Goal: Task Accomplishment & Management: Use online tool/utility

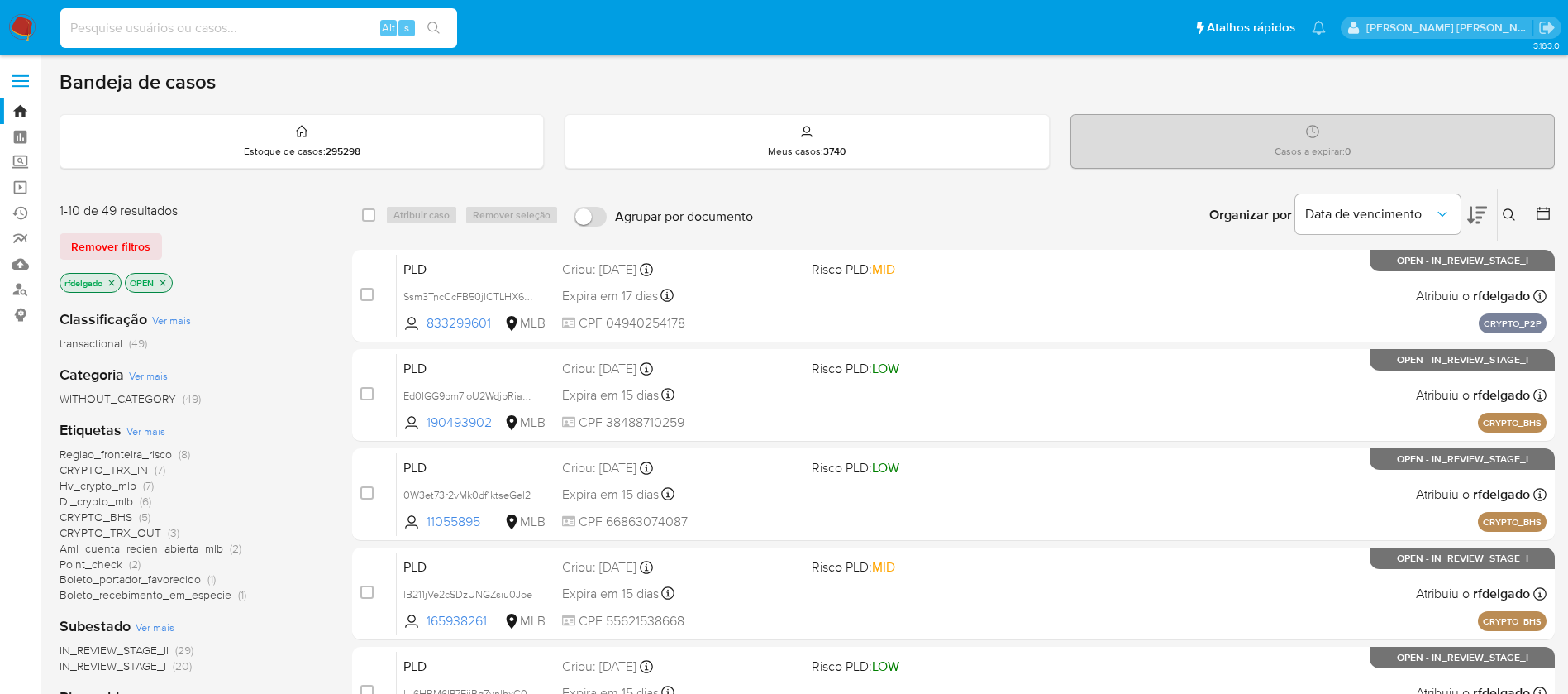
click at [304, 25] on input at bounding box center [259, 28] width 397 height 21
paste input "71BKAbmq5S4Je37FtGIYvPrd"
type input "71BKAbmq5S4Je37FtGIYvPrd"
click at [438, 36] on button "search-icon" at bounding box center [434, 28] width 34 height 23
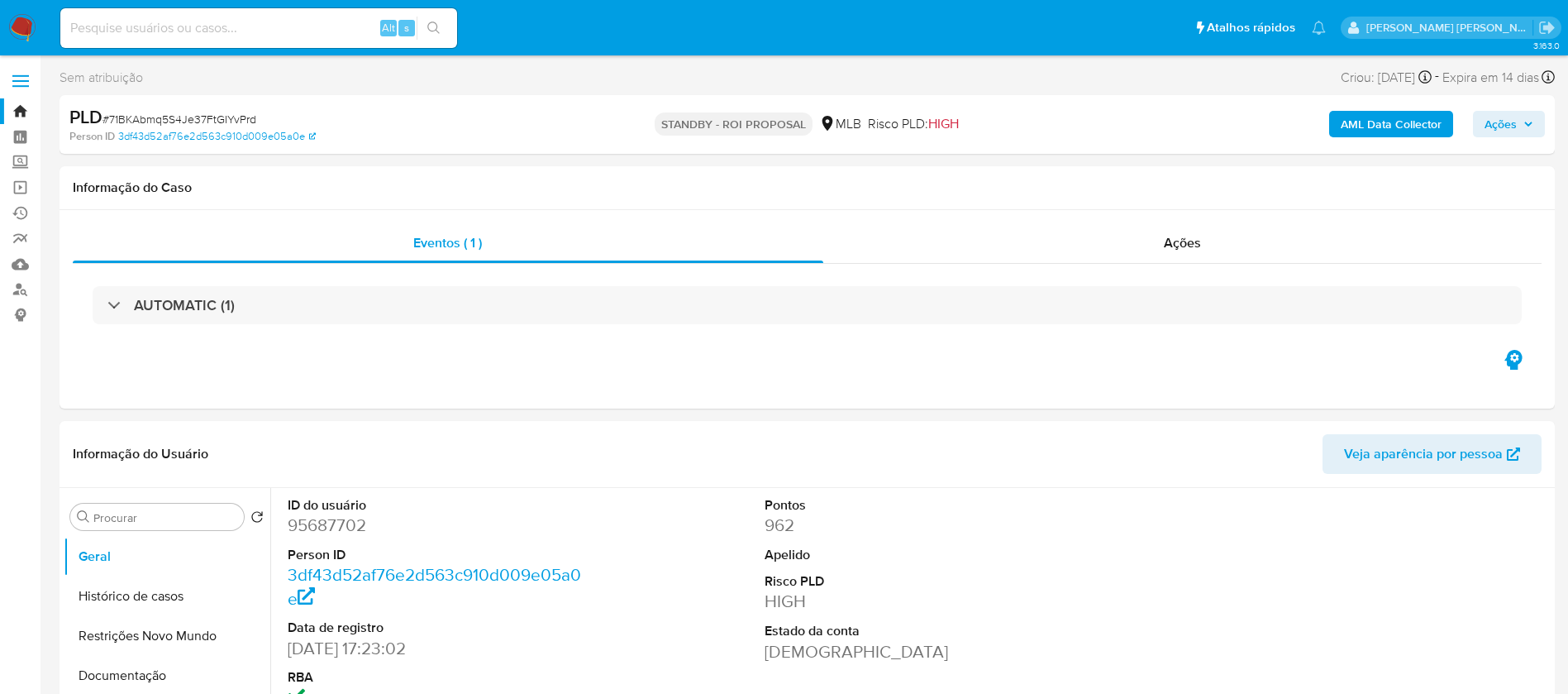
select select "10"
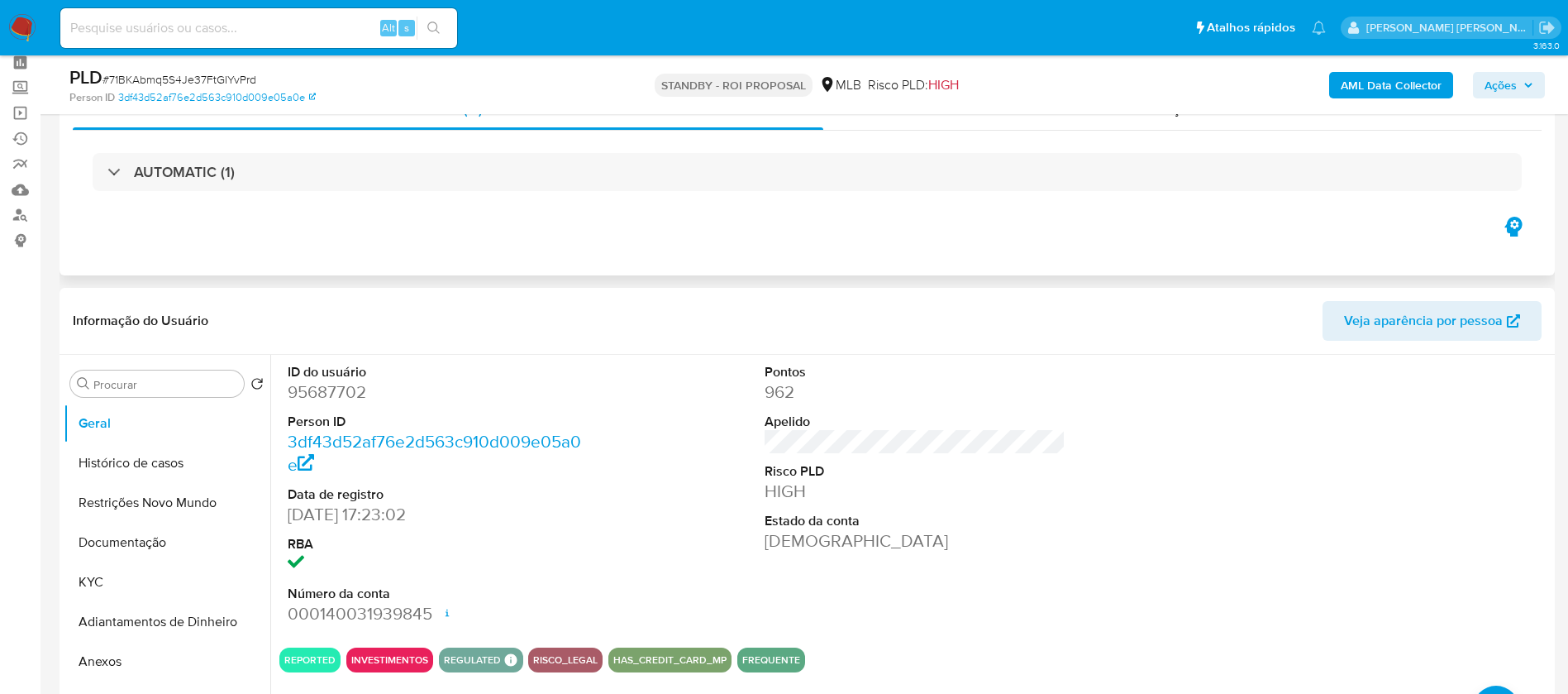
scroll to position [124, 0]
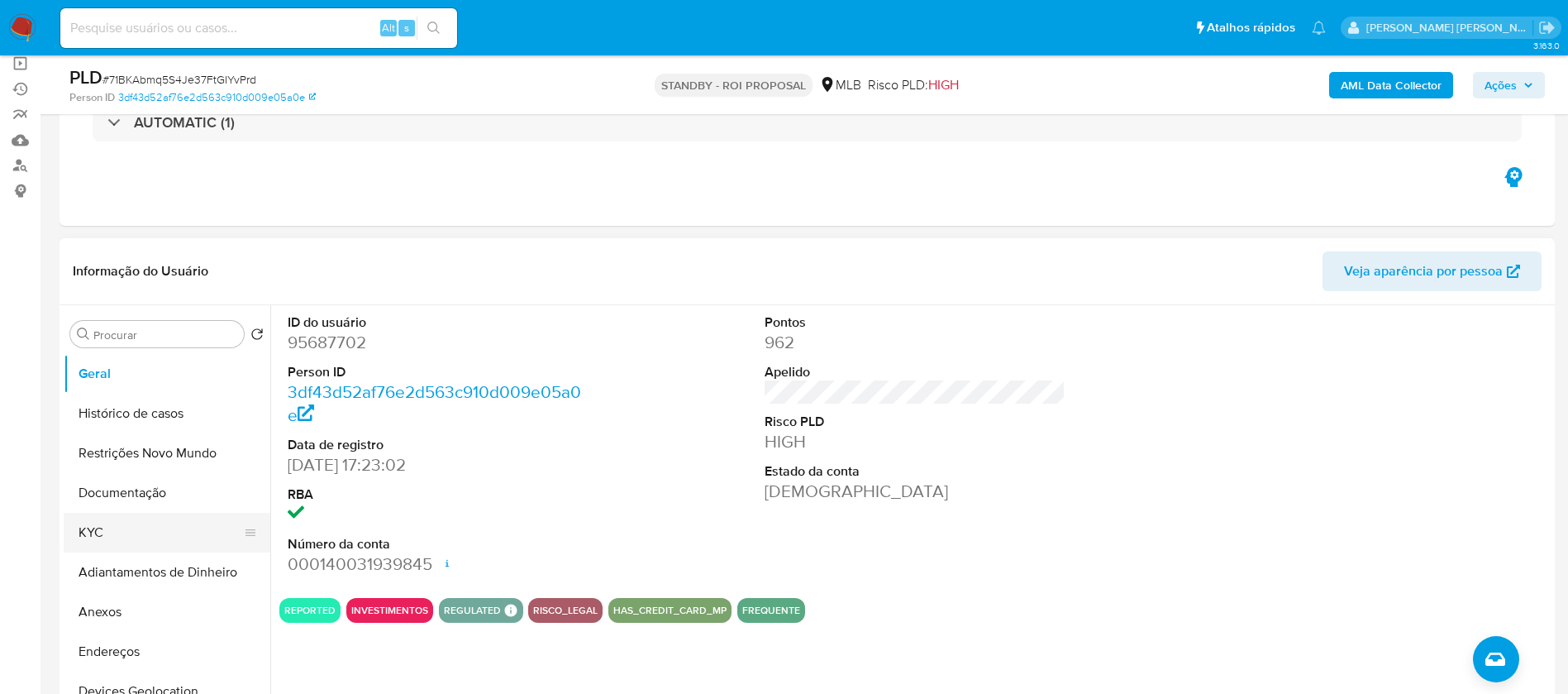
click at [165, 524] on button "KYC" at bounding box center [160, 532] width 193 height 40
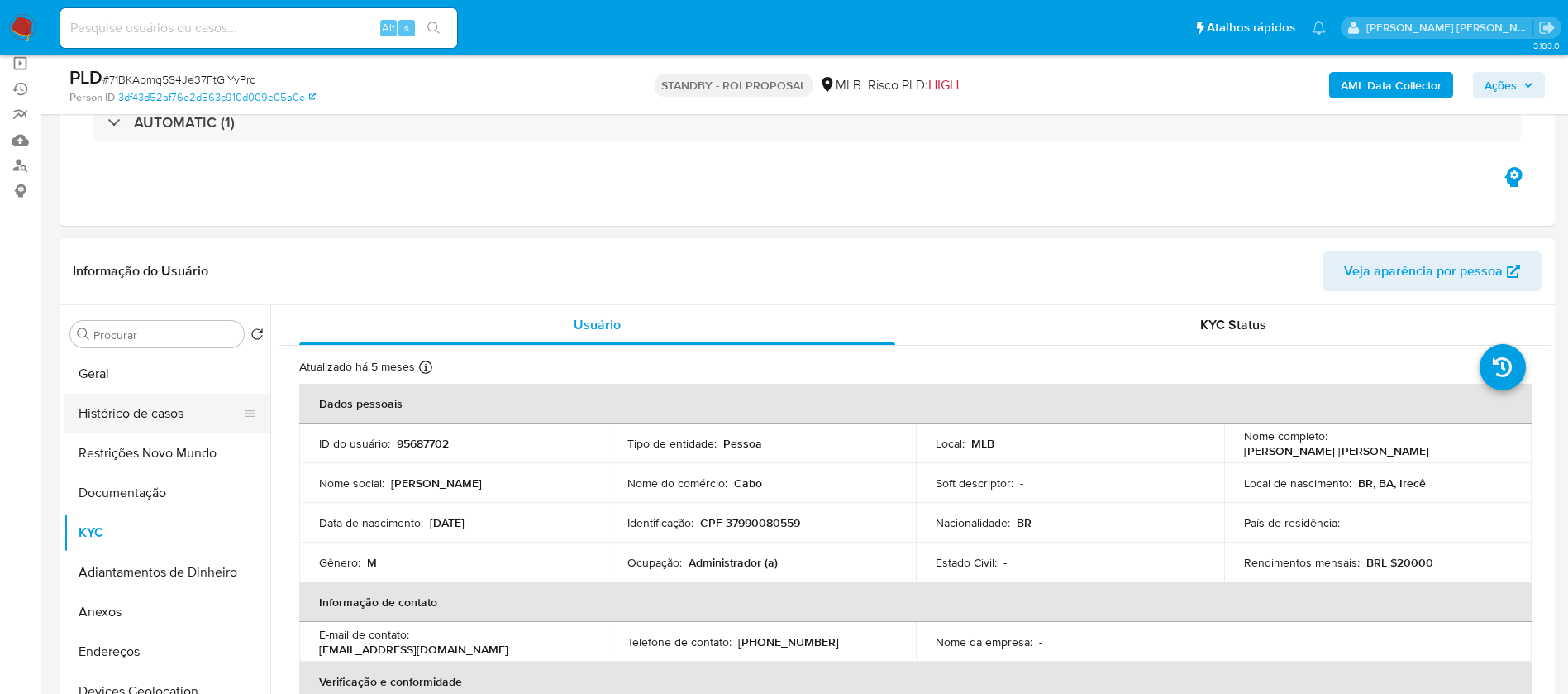
click at [90, 423] on button "Histórico de casos" at bounding box center [160, 413] width 193 height 40
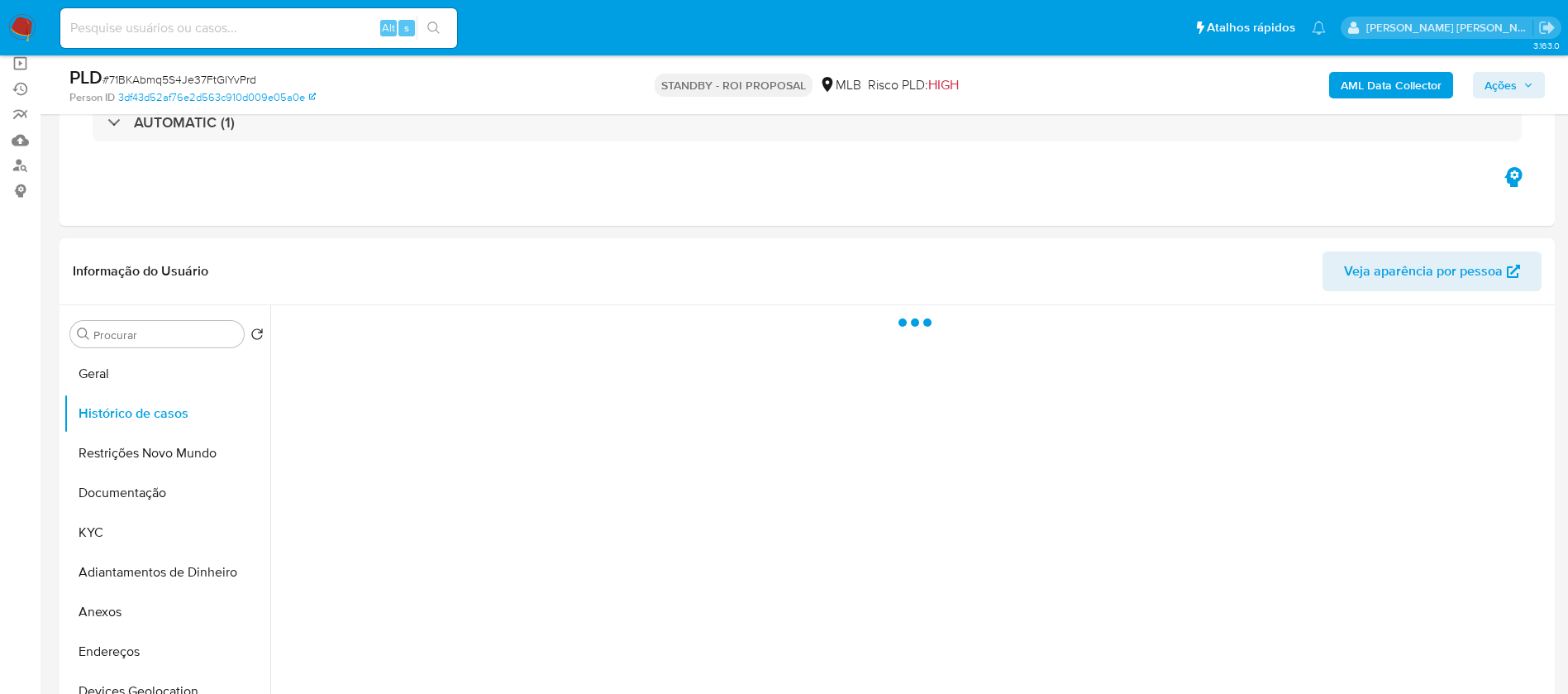
scroll to position [248, 0]
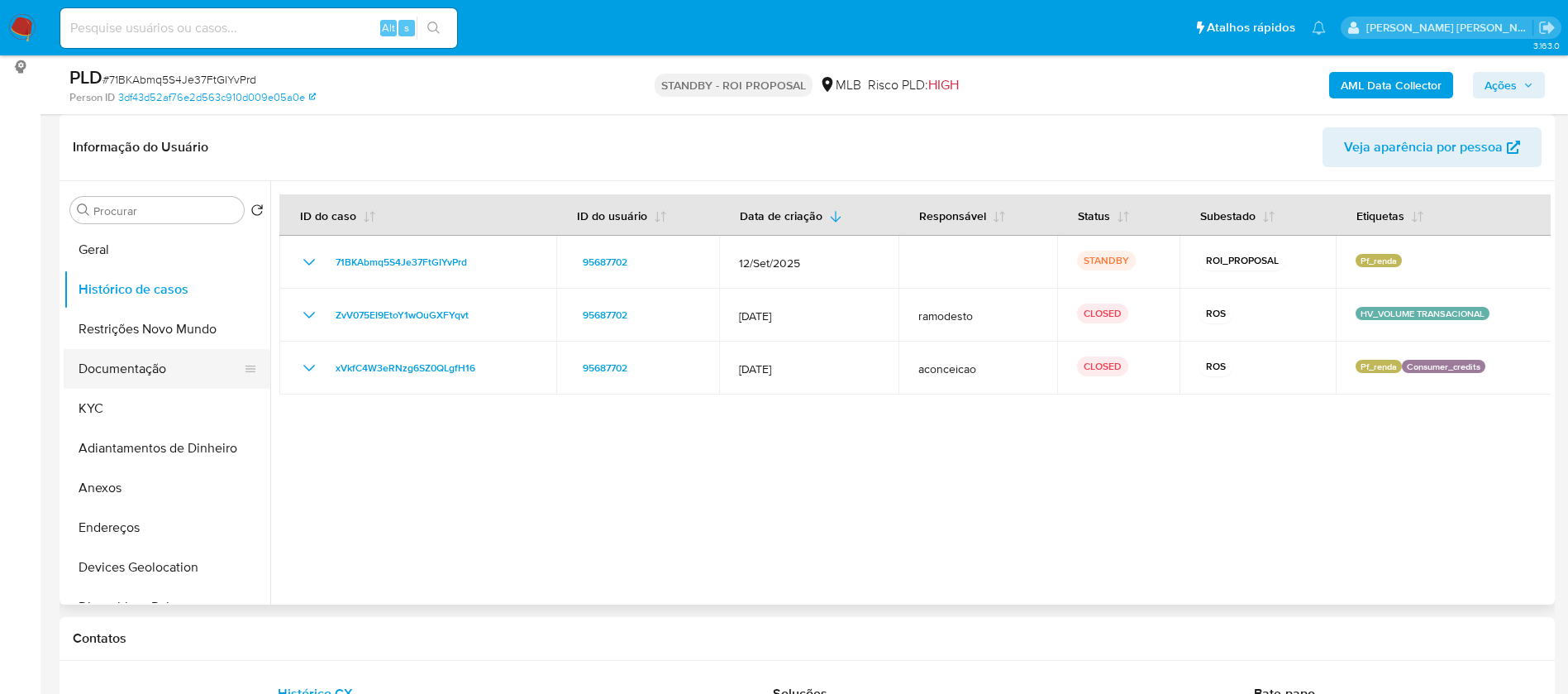
click at [175, 366] on button "Documentação" at bounding box center [160, 368] width 193 height 40
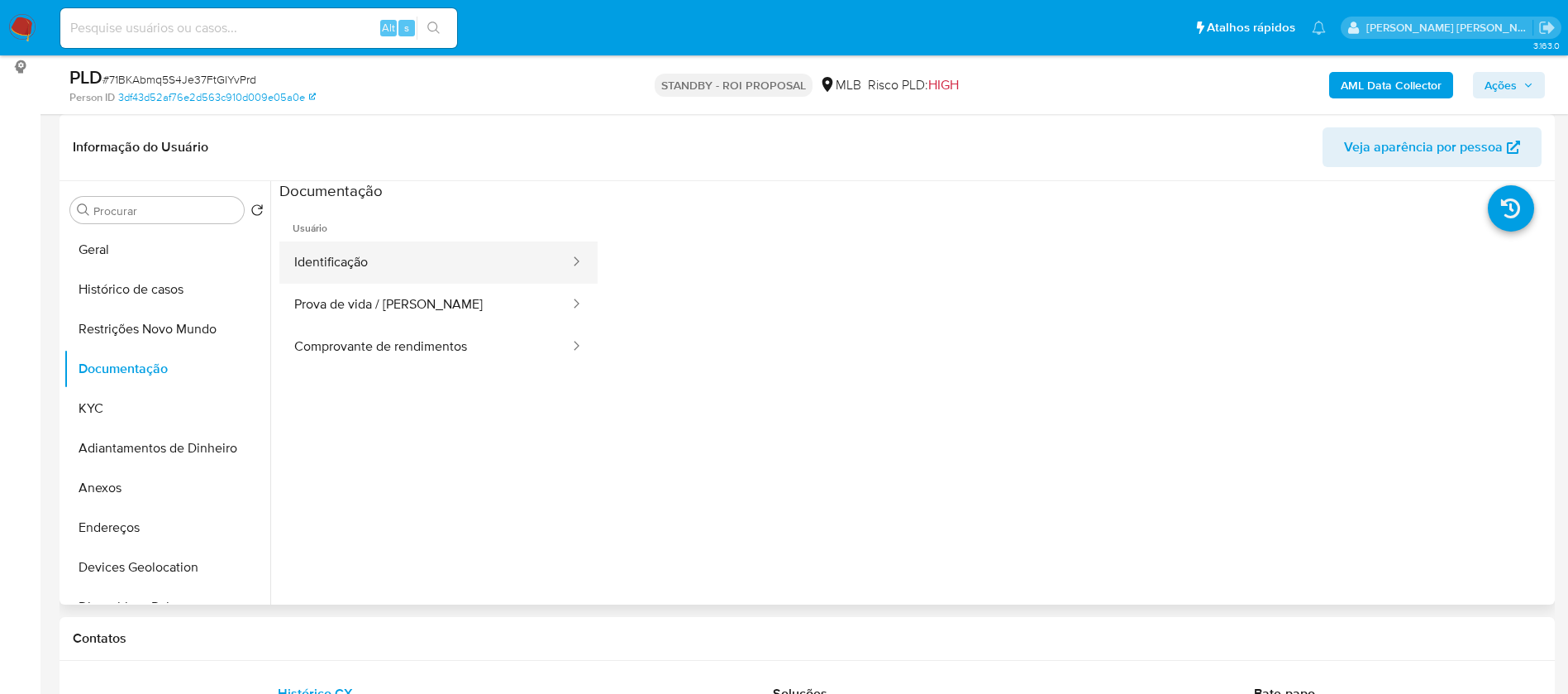
click at [332, 258] on button "Identificação" at bounding box center [425, 263] width 291 height 42
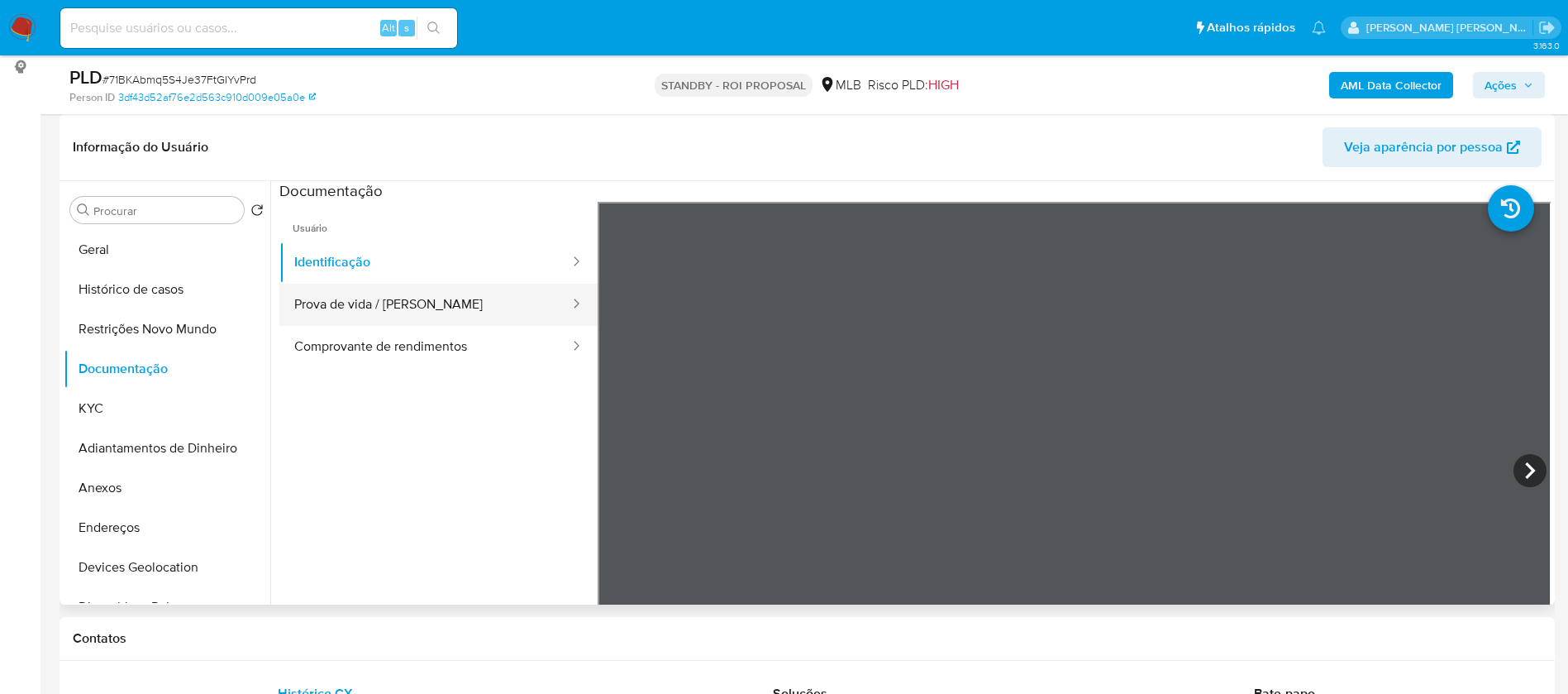
click at [369, 318] on button "Prova de vida / [PERSON_NAME]" at bounding box center [425, 305] width 291 height 42
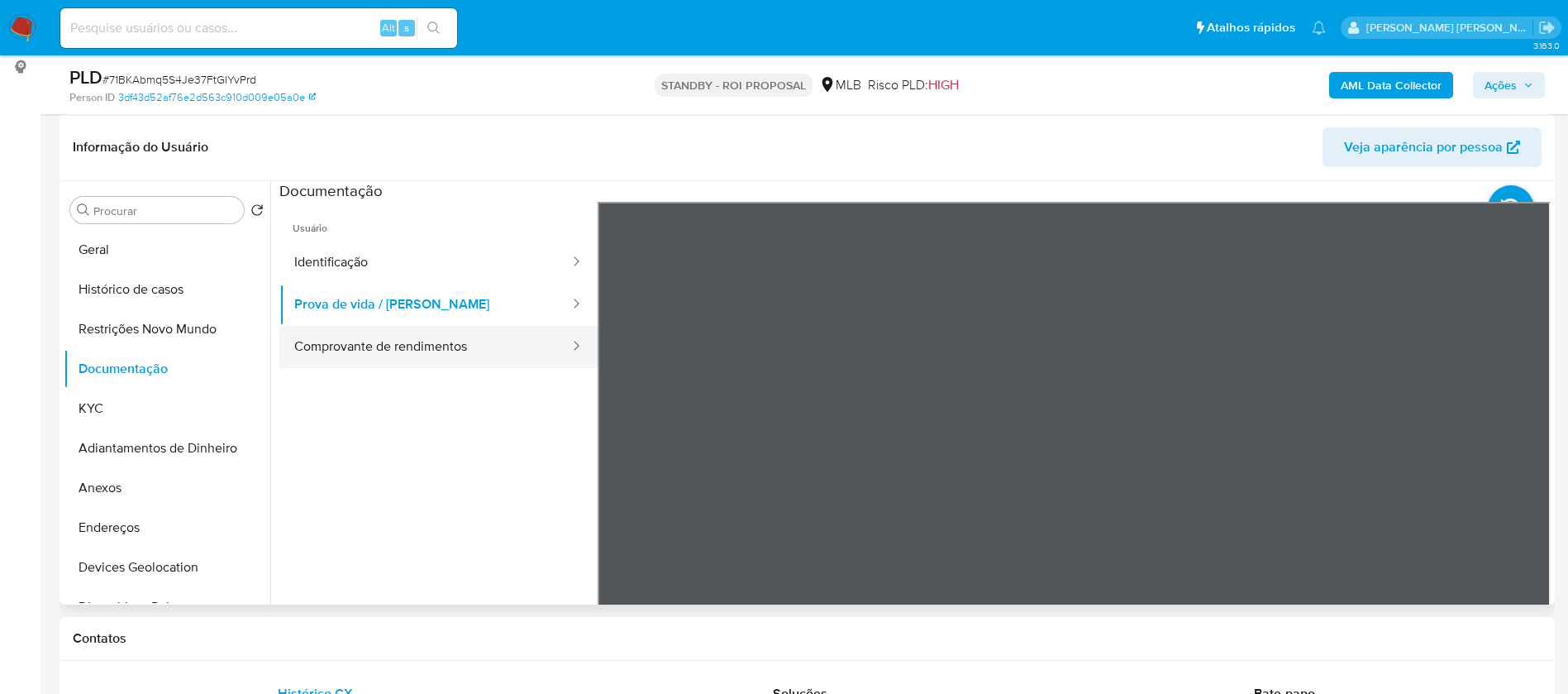
click at [373, 350] on button "Comprovante de rendimentos" at bounding box center [425, 347] width 291 height 42
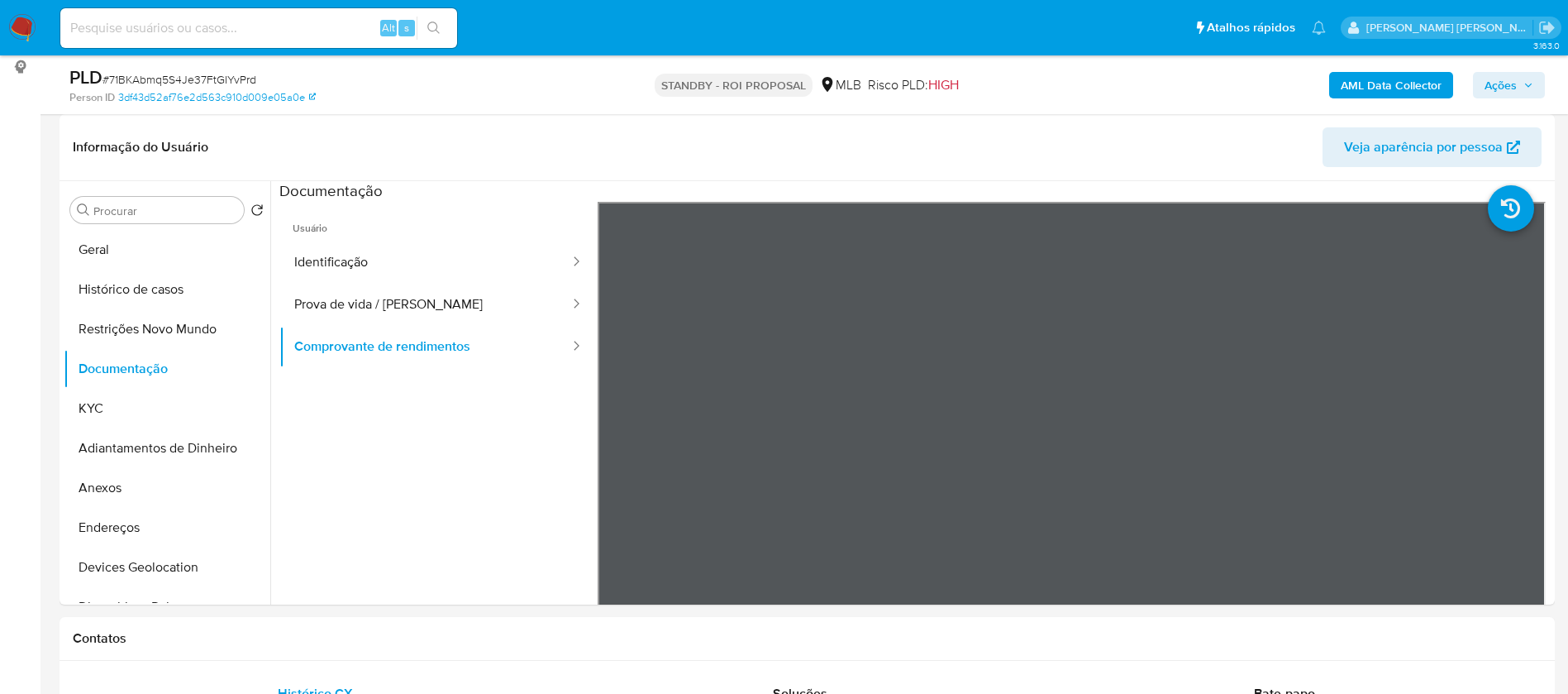
click at [356, 27] on input at bounding box center [259, 28] width 397 height 21
paste input "iZVvaTh5LhAa021umTSh5fBq"
type input "iZVvaTh5LhAa021umTSh5fBq"
click at [437, 22] on icon "search-icon" at bounding box center [434, 27] width 13 height 13
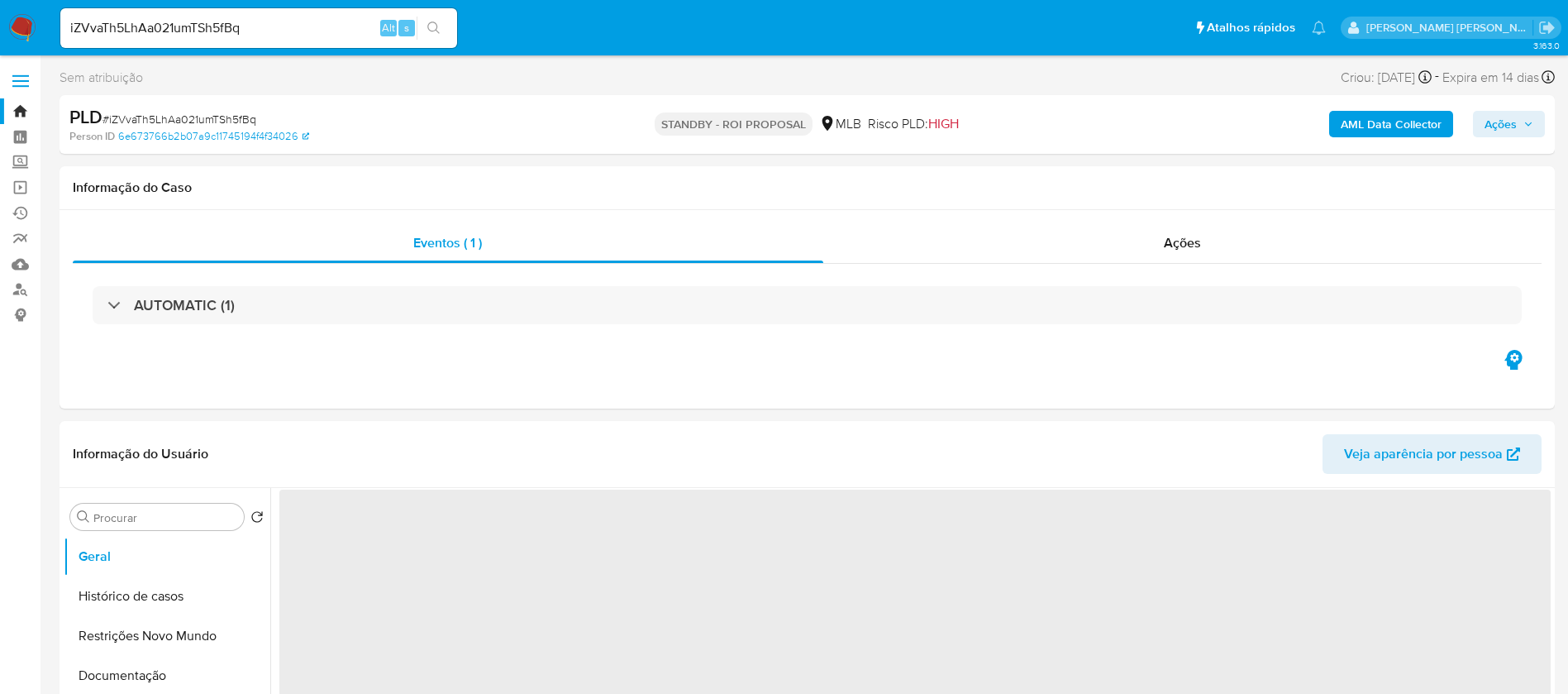
select select "10"
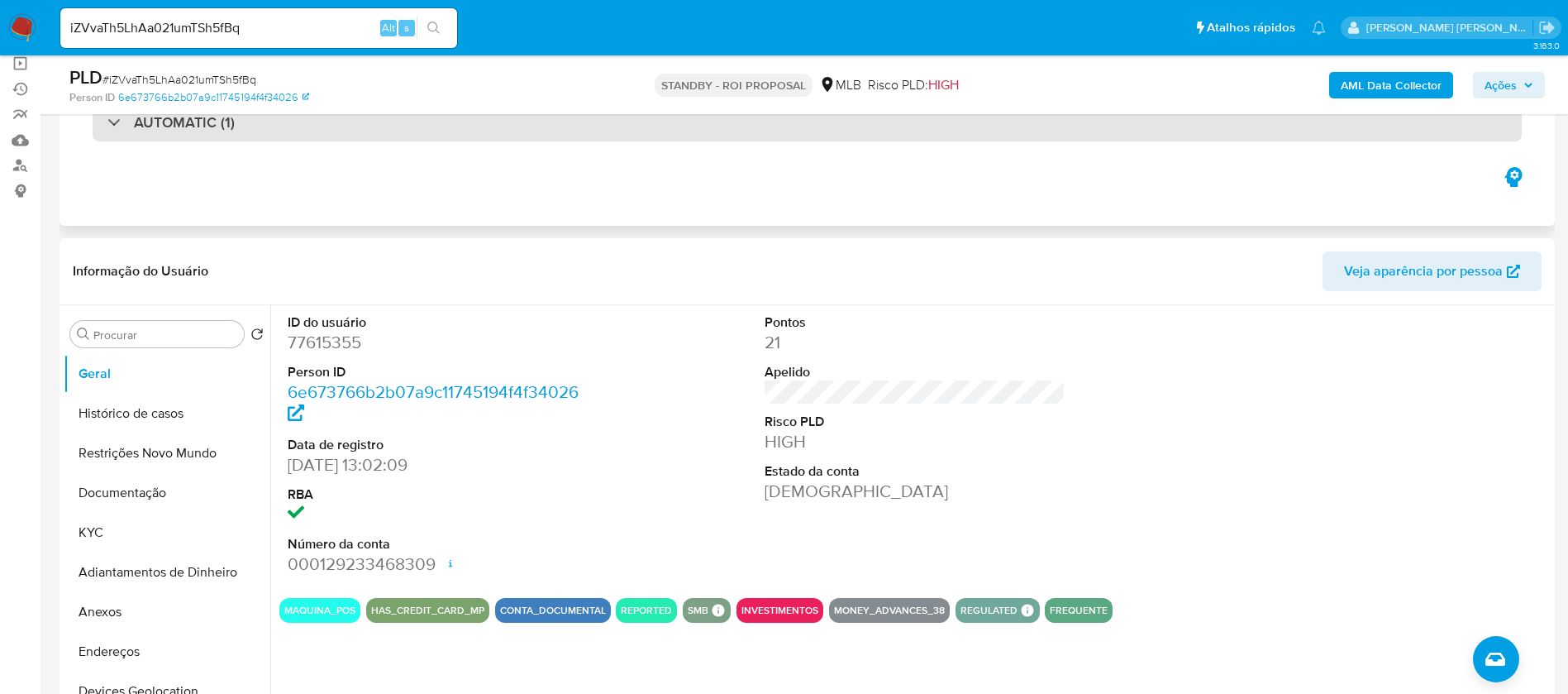
scroll to position [248, 0]
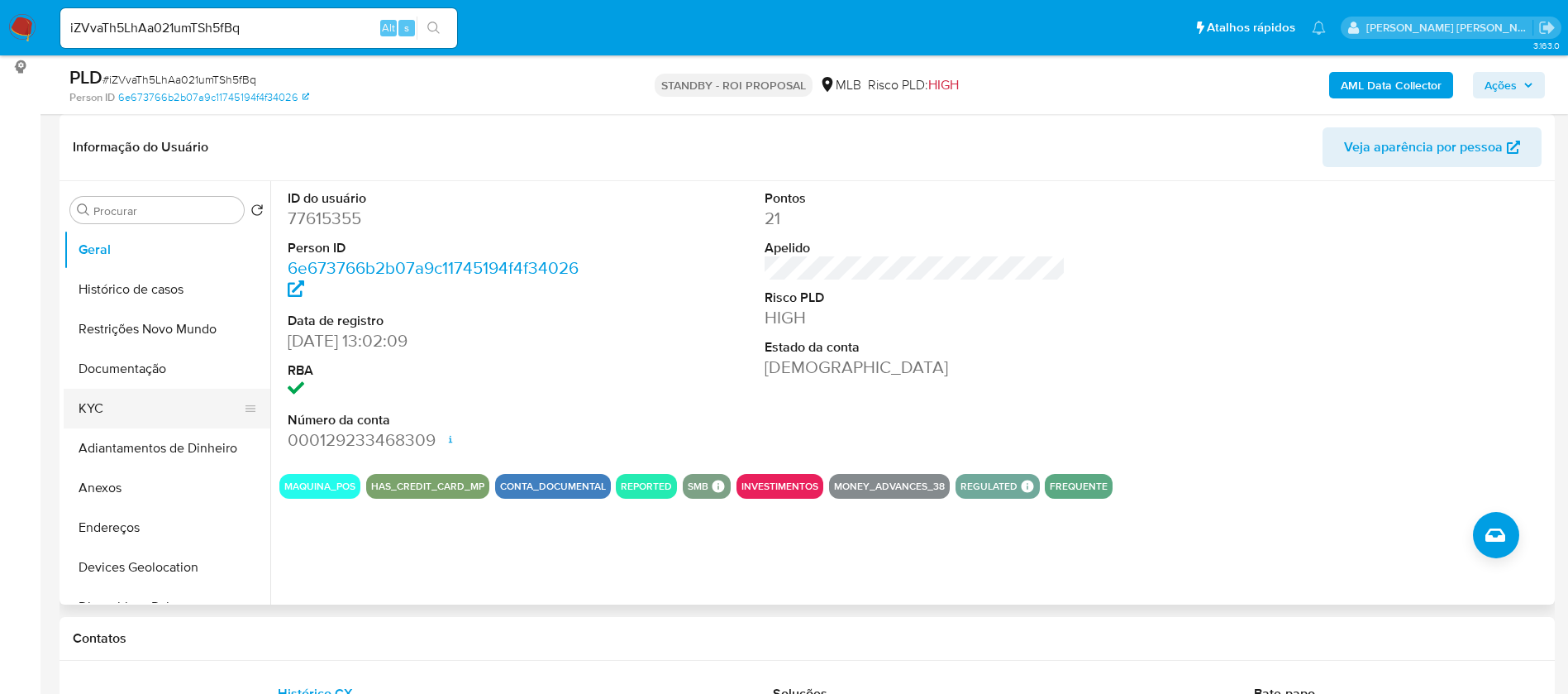
click at [156, 419] on button "KYC" at bounding box center [160, 408] width 193 height 40
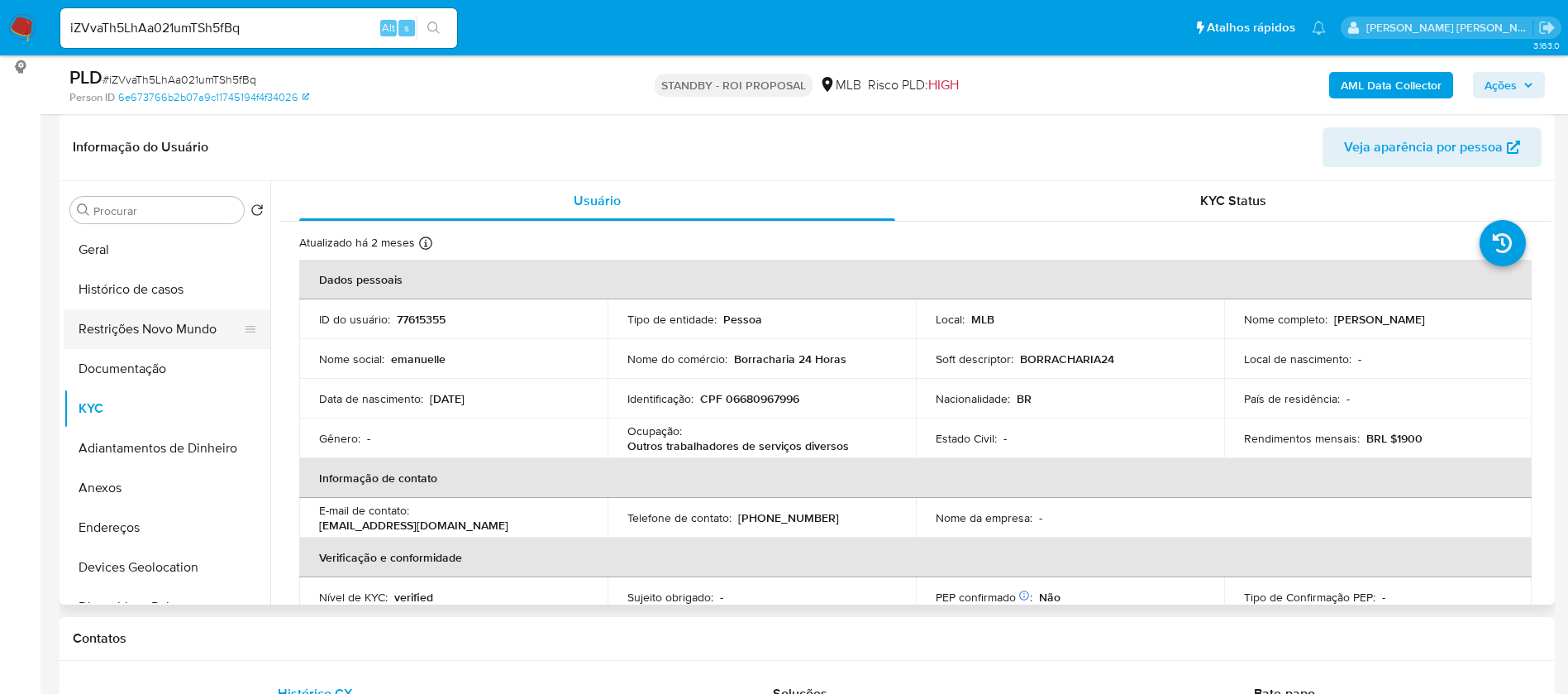
click at [190, 332] on button "Restrições Novo Mundo" at bounding box center [160, 329] width 193 height 40
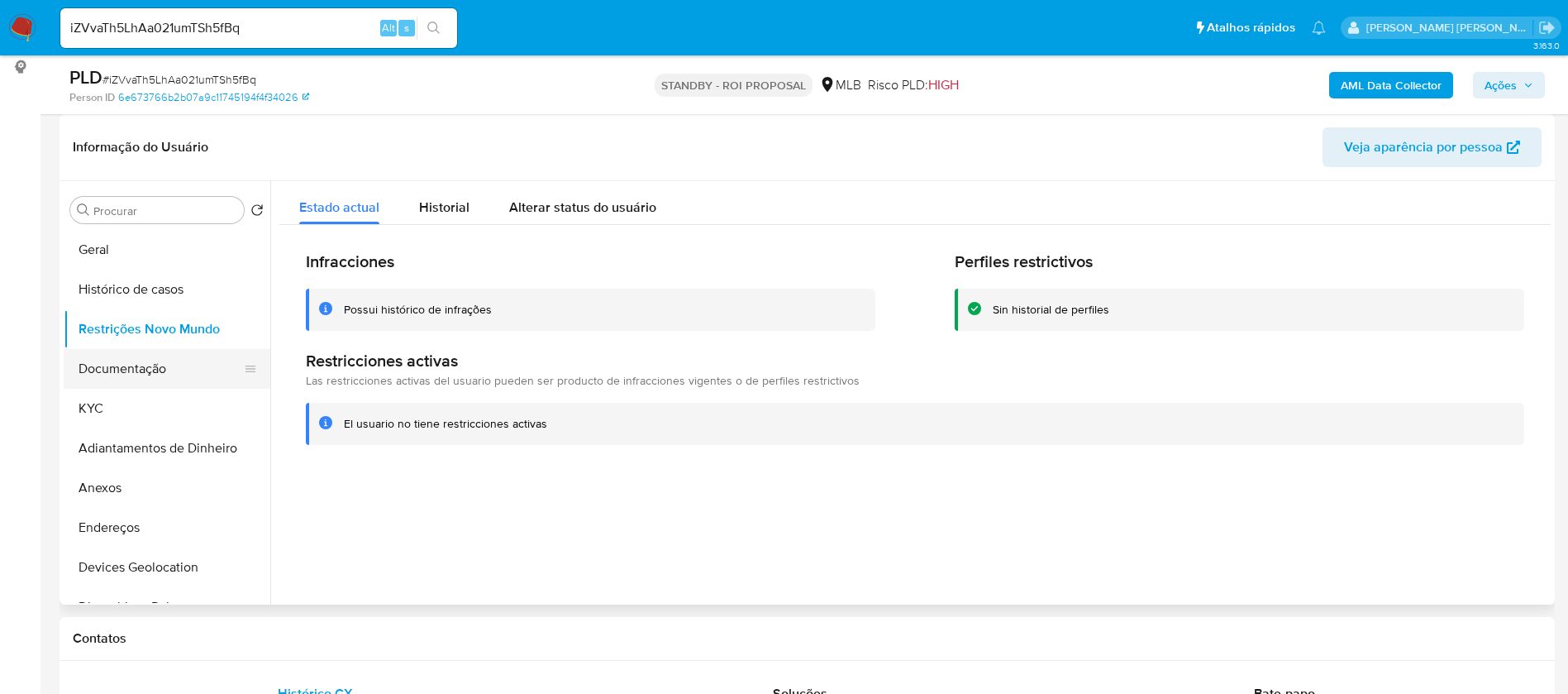
click at [133, 378] on button "Documentação" at bounding box center [160, 368] width 193 height 40
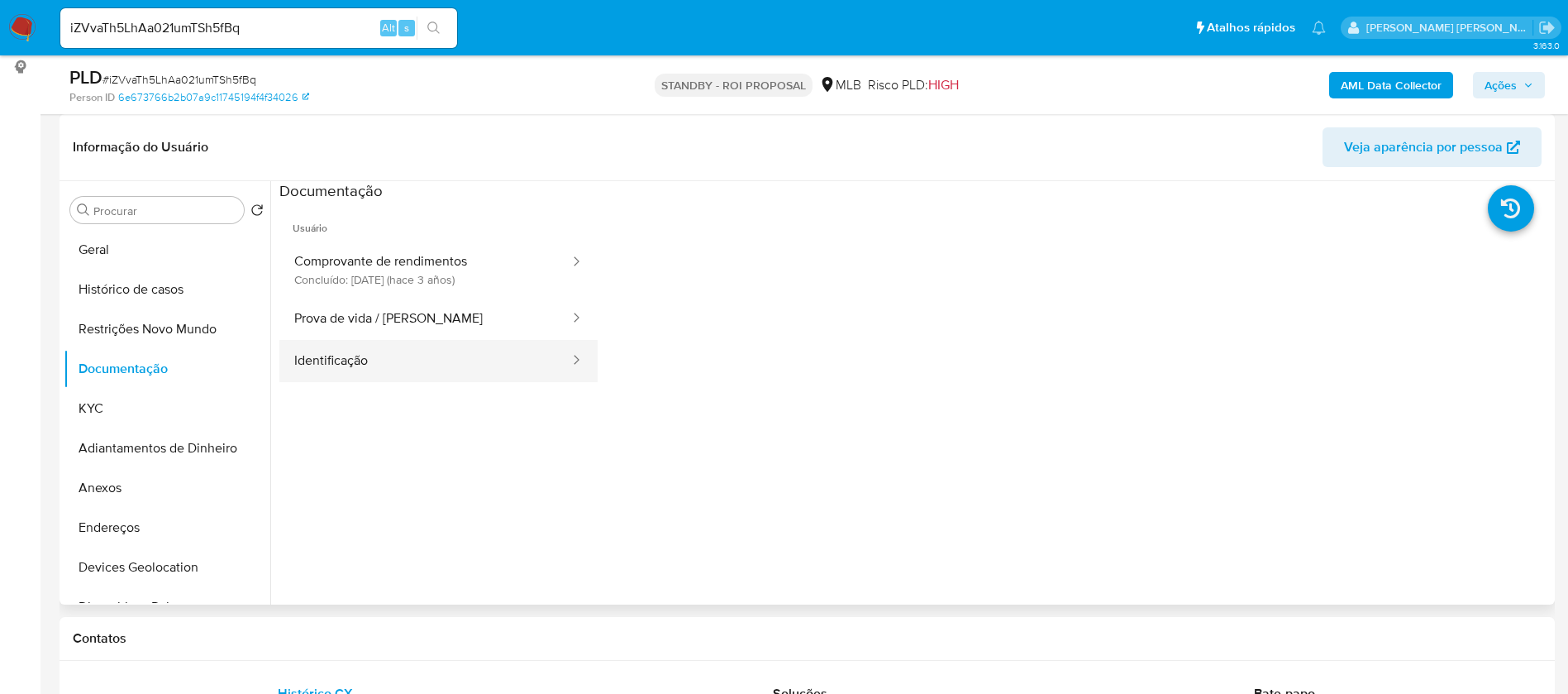
click at [402, 361] on button "Identificação" at bounding box center [425, 361] width 291 height 42
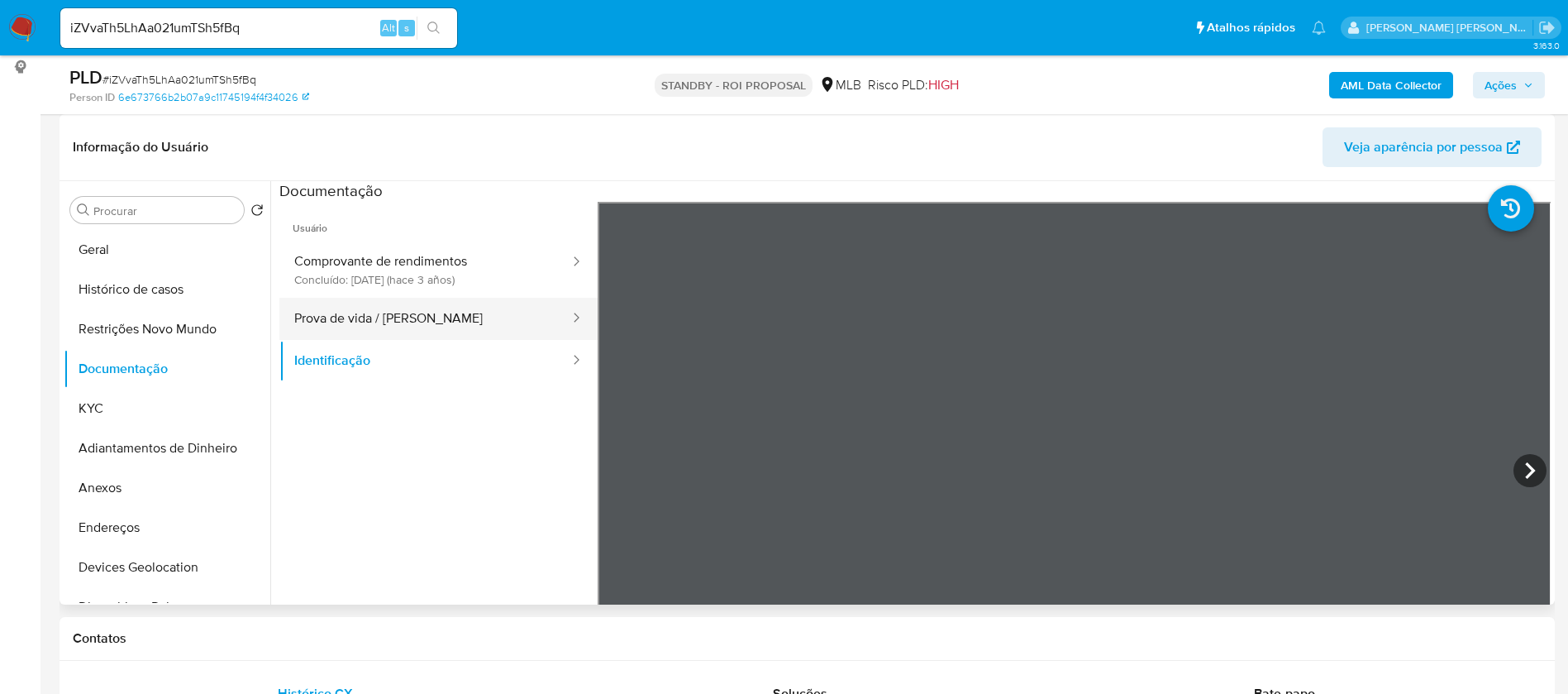
click at [413, 327] on button "Prova de vida / [PERSON_NAME]" at bounding box center [425, 319] width 291 height 42
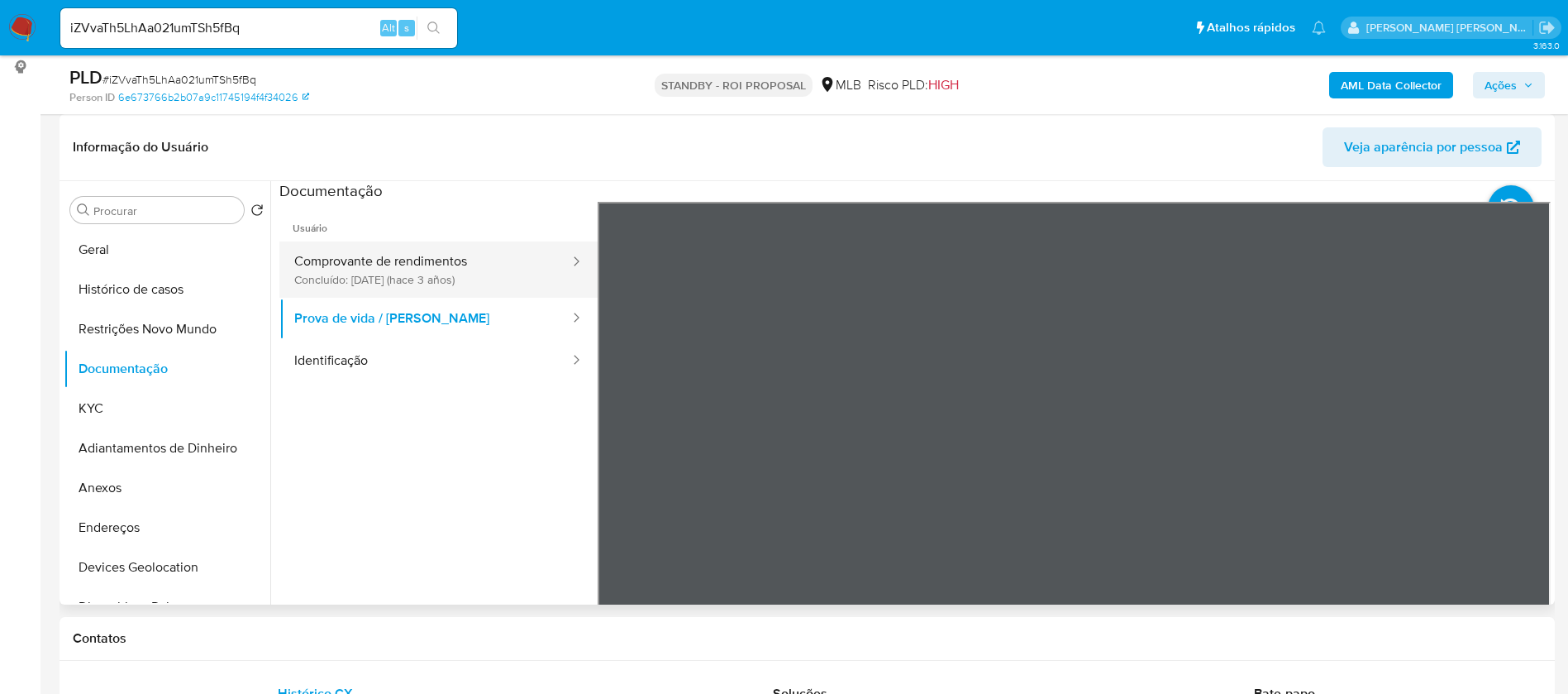
click at [421, 271] on button "Comprovante de rendimentos Concluído: [DATE] (hace 3 años)" at bounding box center [425, 270] width 291 height 56
